Goal: Obtain resource: Download file/media

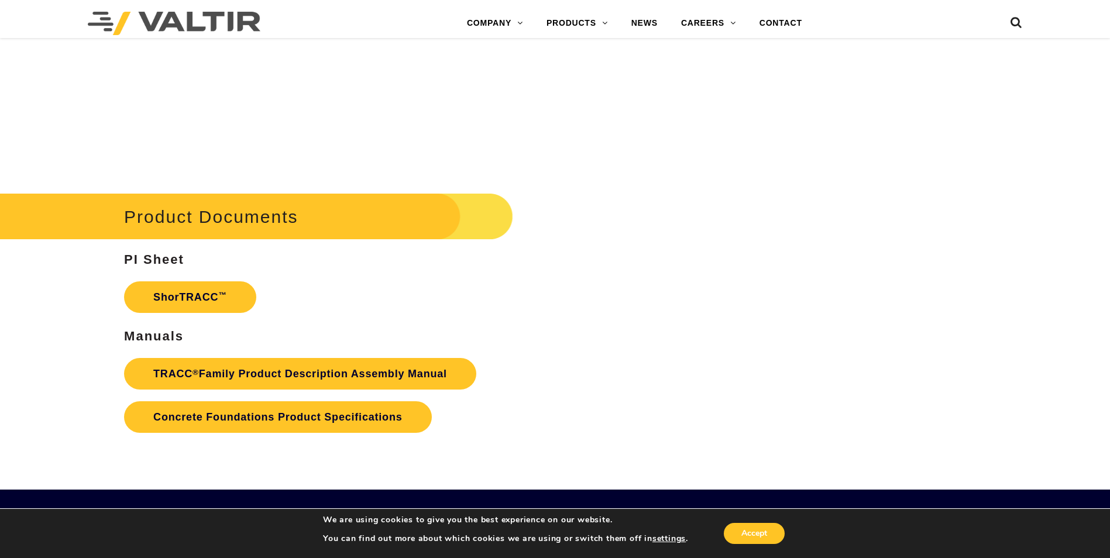
scroll to position [1814, 0]
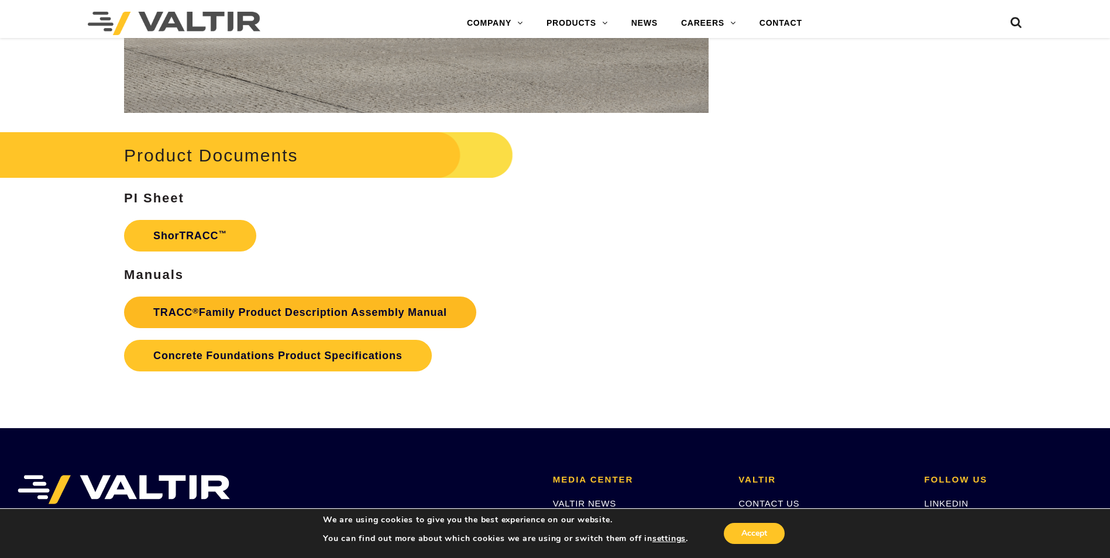
click at [247, 313] on link "TRACC ® Family Product Description Assembly Manual" at bounding box center [300, 313] width 352 height 32
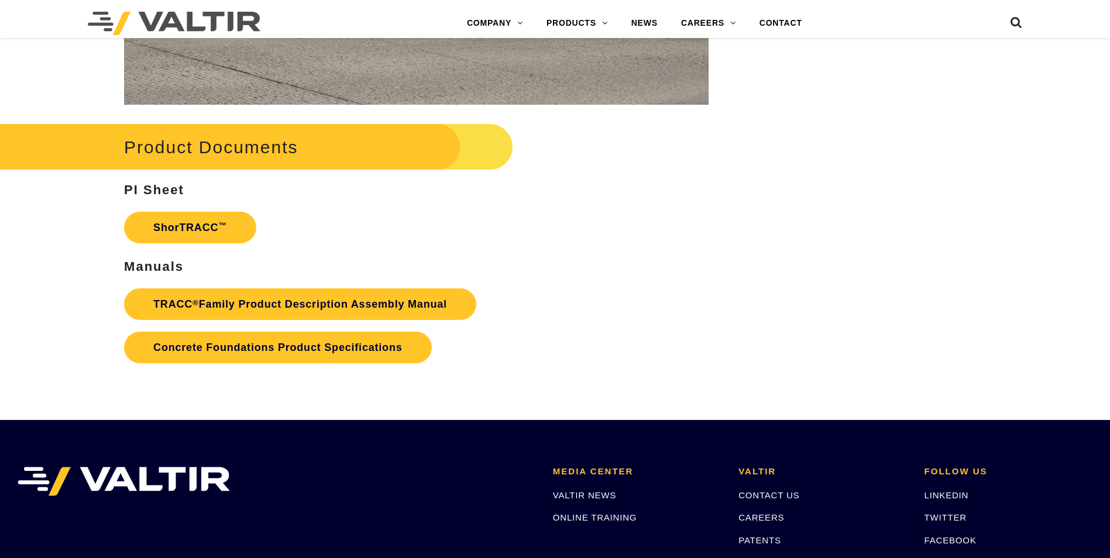
scroll to position [1814, 0]
